Goal: Information Seeking & Learning: Learn about a topic

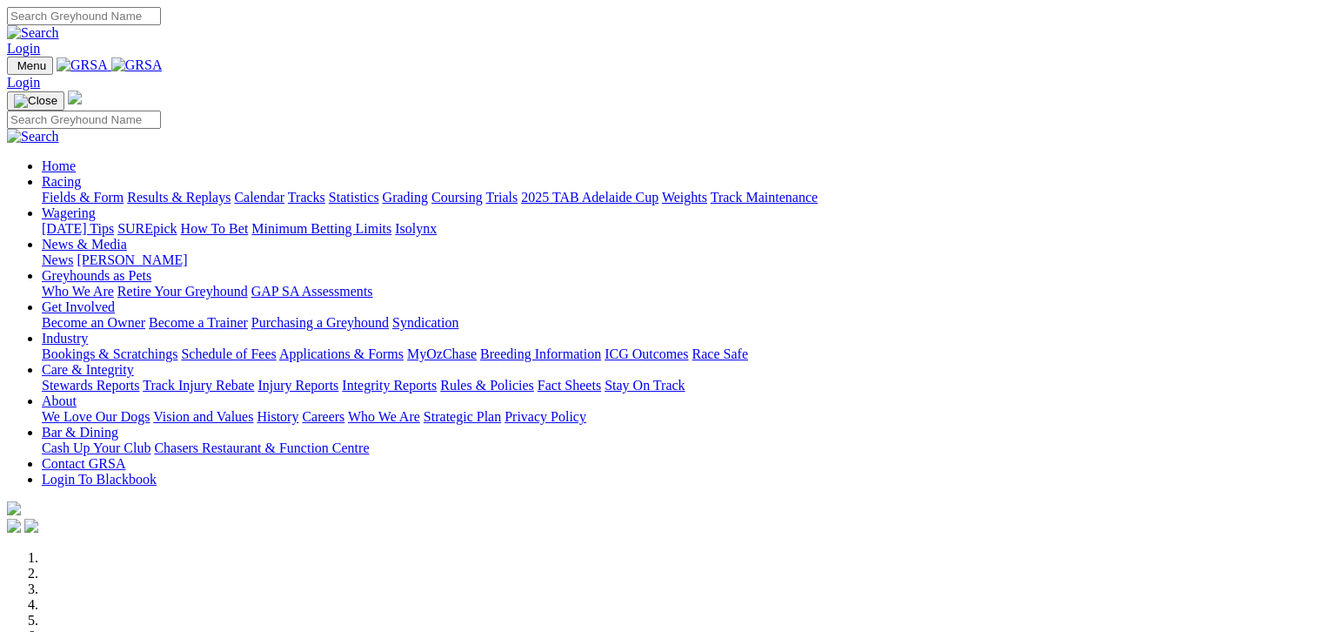
click at [77, 190] on link "Fields & Form" at bounding box center [83, 197] width 82 height 15
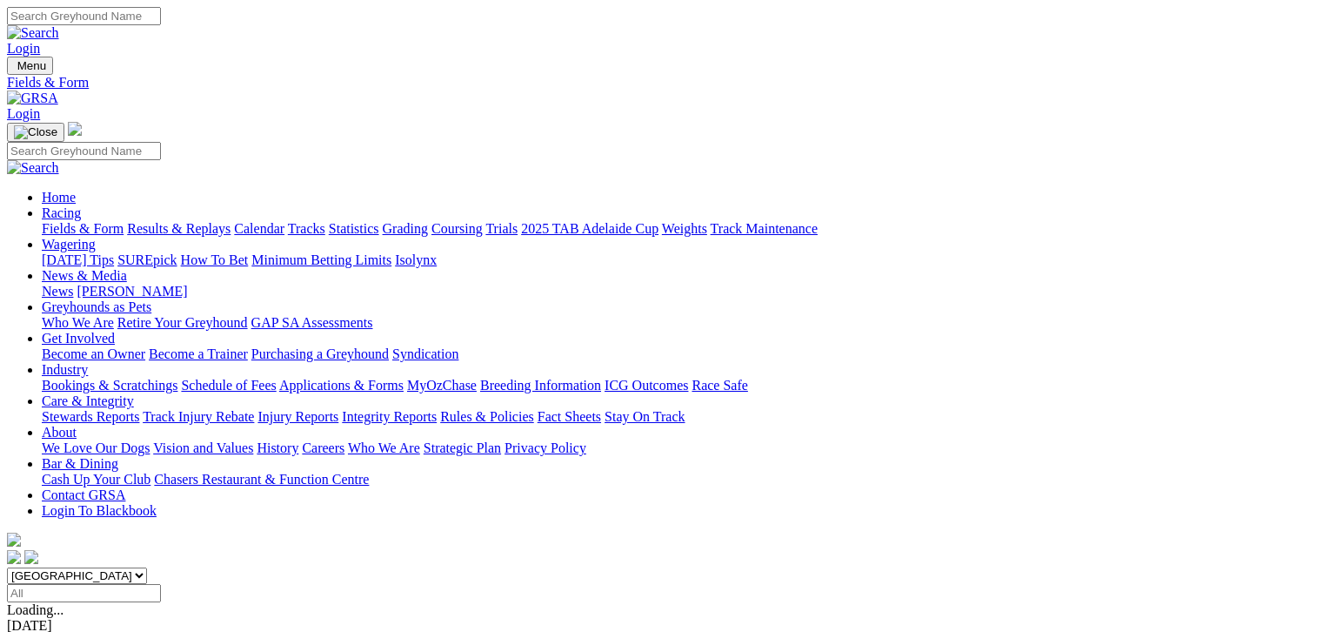
scroll to position [239, 0]
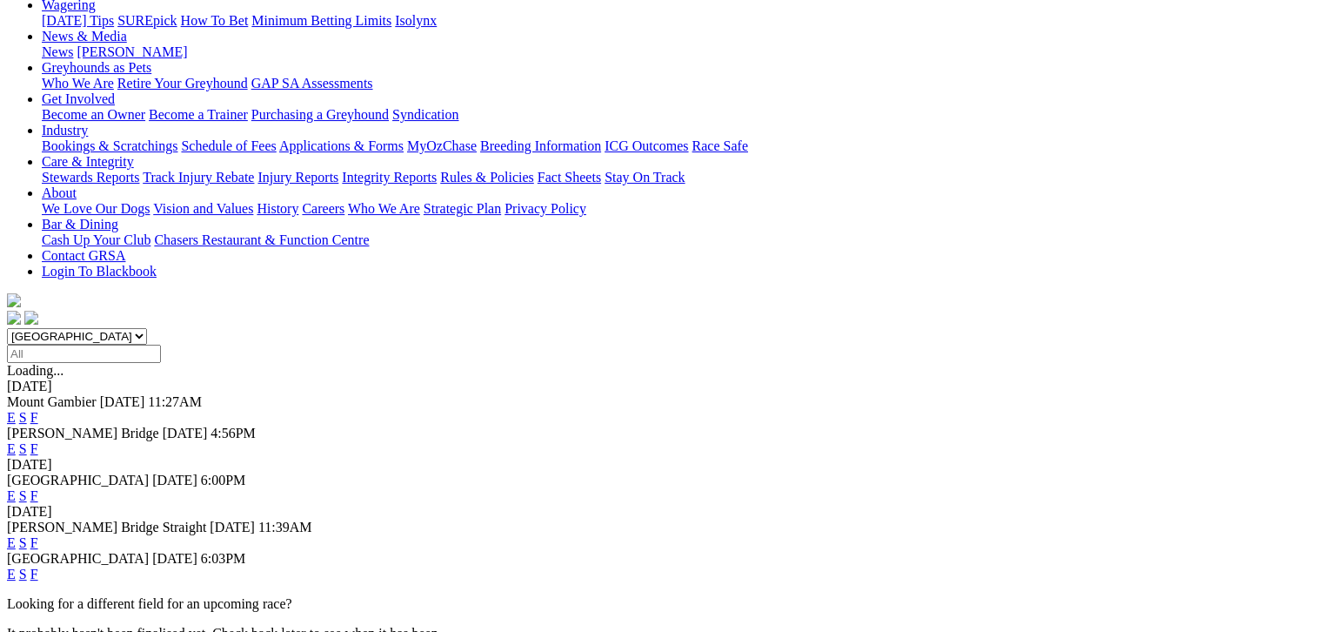
click at [38, 410] on link "F" at bounding box center [34, 417] width 8 height 15
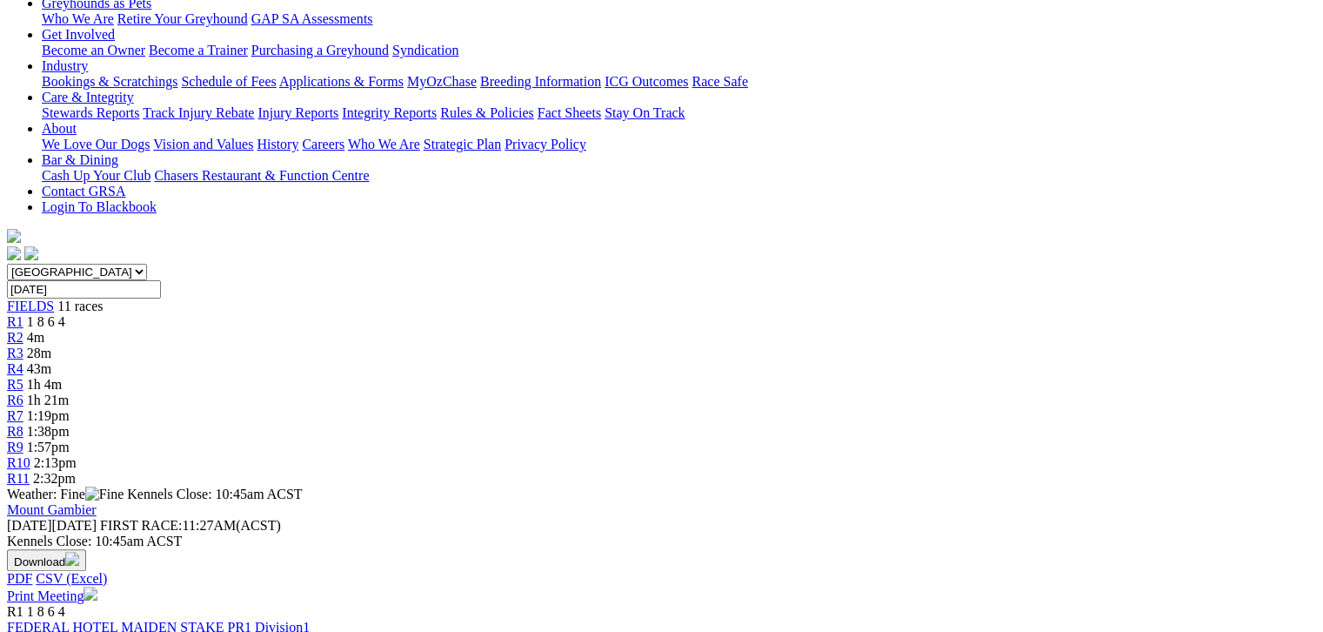
scroll to position [305, 0]
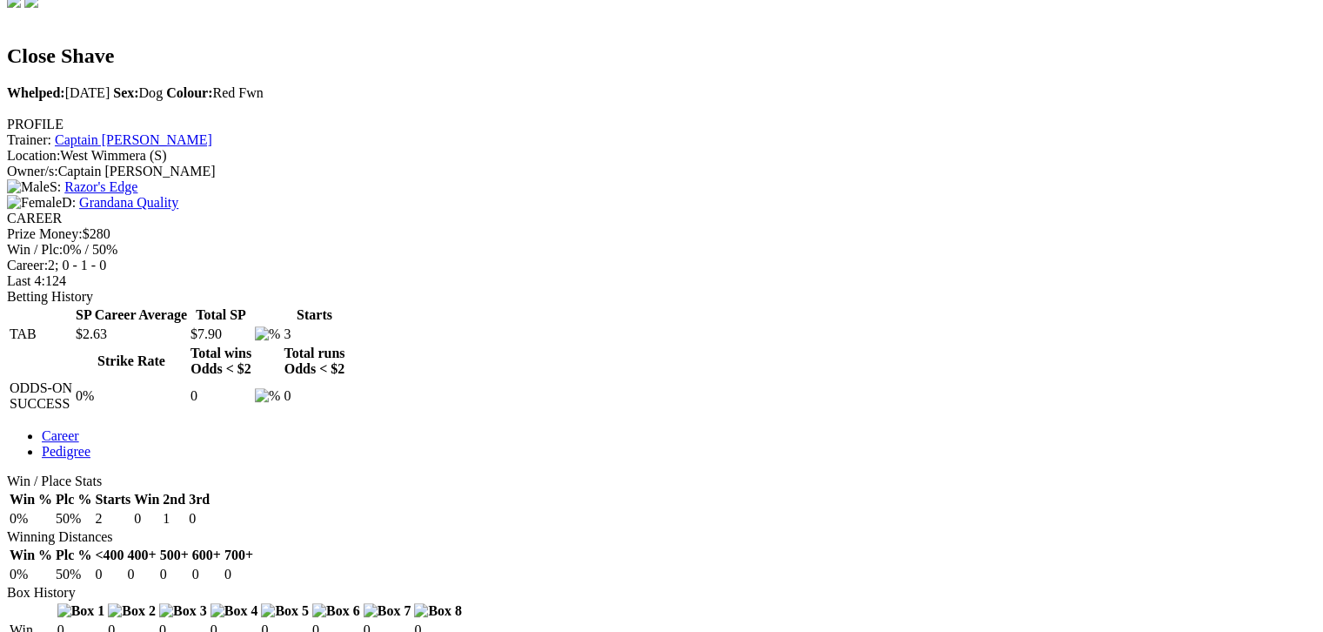
scroll to position [566, 0]
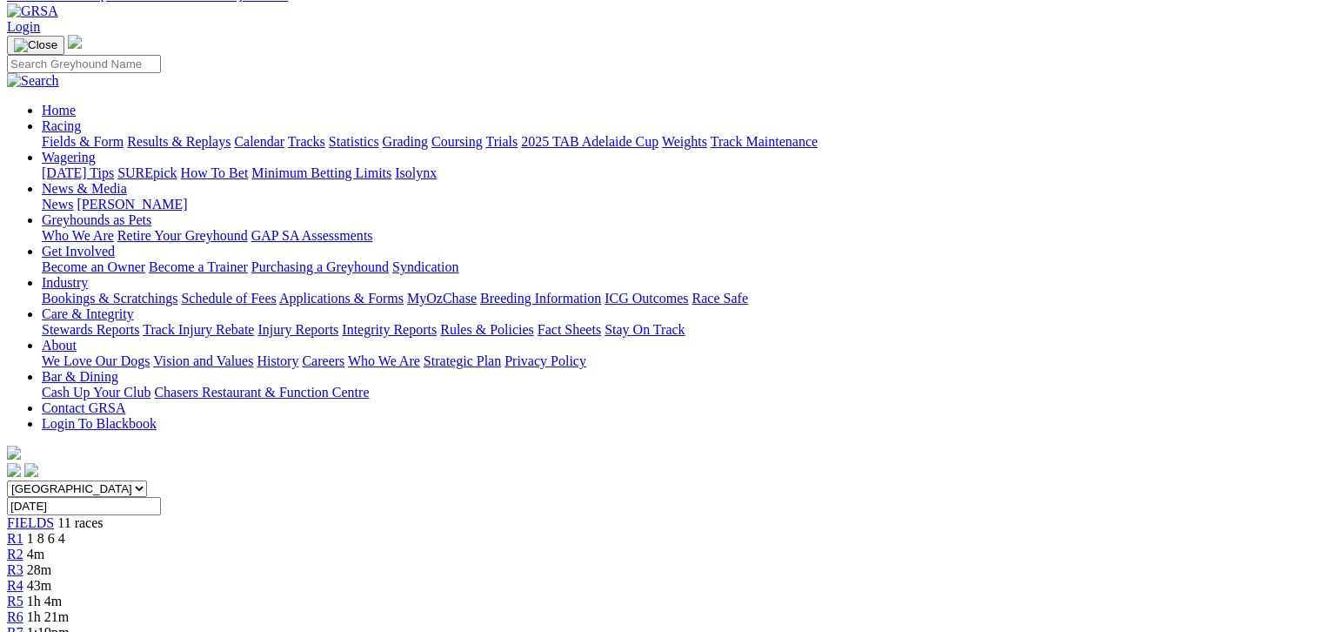
scroll to position [87, 0]
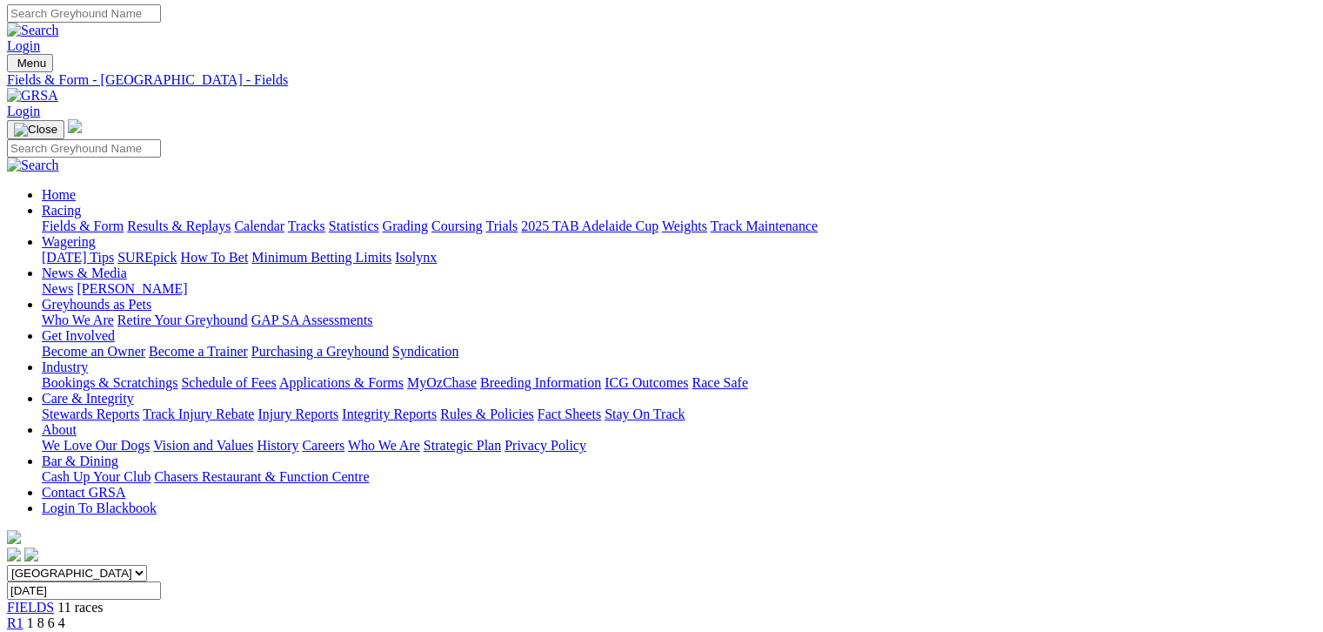
scroll to position [0, 0]
